Goal: Task Accomplishment & Management: Use online tool/utility

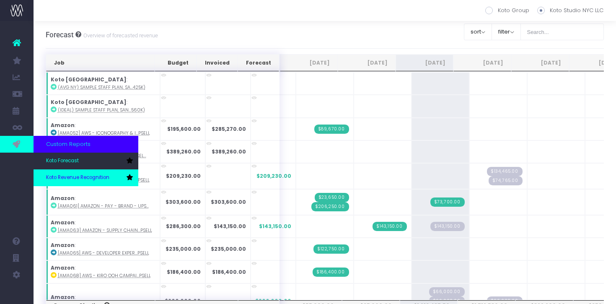
click at [65, 177] on span "Koto Revenue Recognition" at bounding box center [77, 178] width 63 height 8
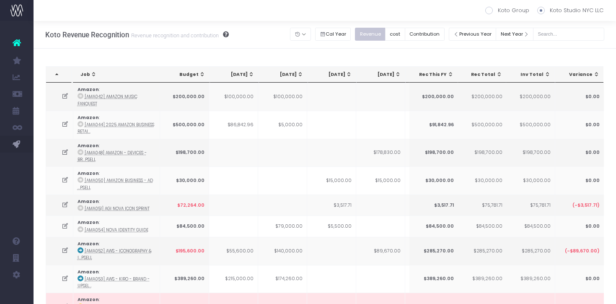
click at [493, 8] on span at bounding box center [489, 11] width 8 height 8
click at [498, 8] on input "Koto Group" at bounding box center [500, 8] width 5 height 5
radio input "true"
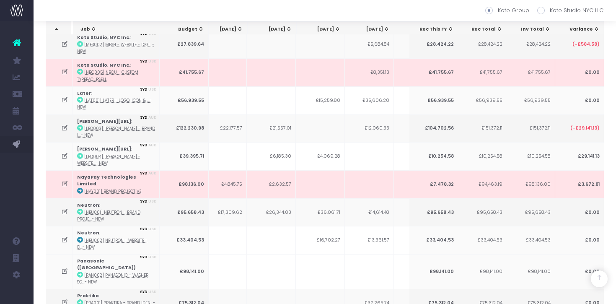
scroll to position [6569, 0]
